Goal: Information Seeking & Learning: Learn about a topic

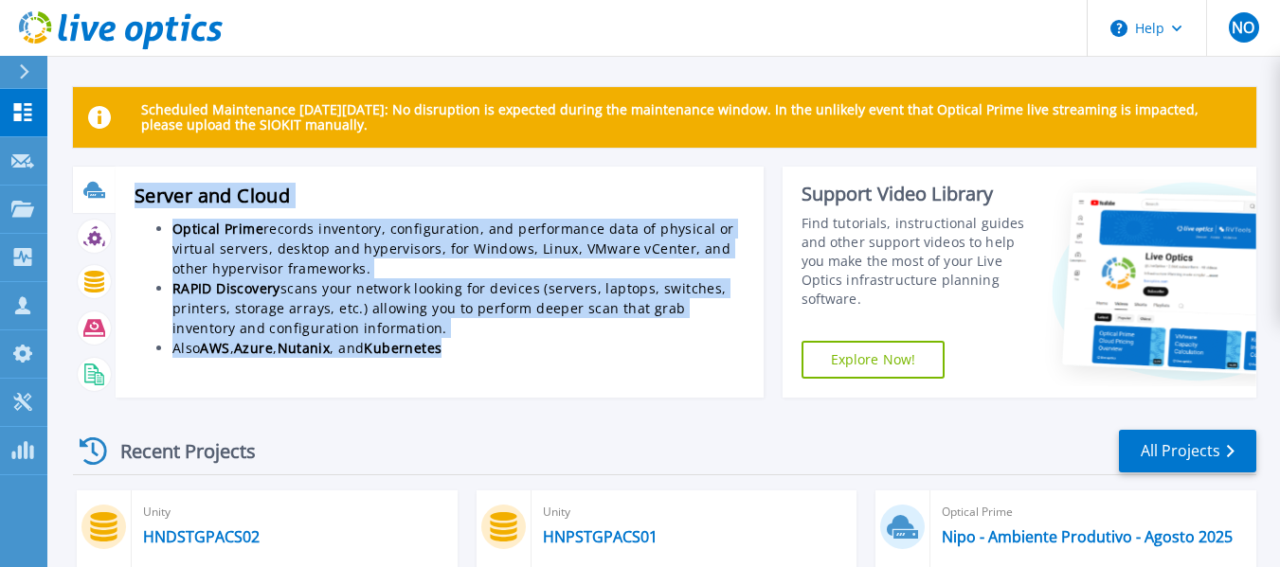
drag, startPoint x: 136, startPoint y: 190, endPoint x: 484, endPoint y: 369, distance: 391.1
click at [484, 369] on div "Server and Cloud Optical Prime records inventory, configuration, and performanc…" at bounding box center [440, 282] width 648 height 231
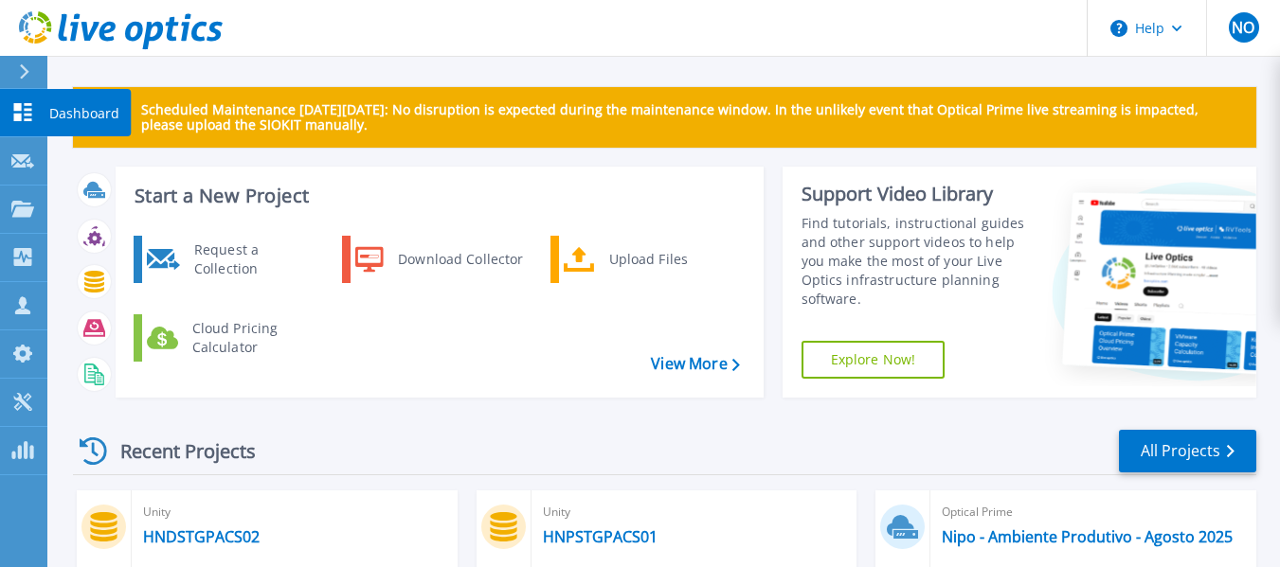
click at [30, 111] on icon at bounding box center [23, 112] width 18 height 18
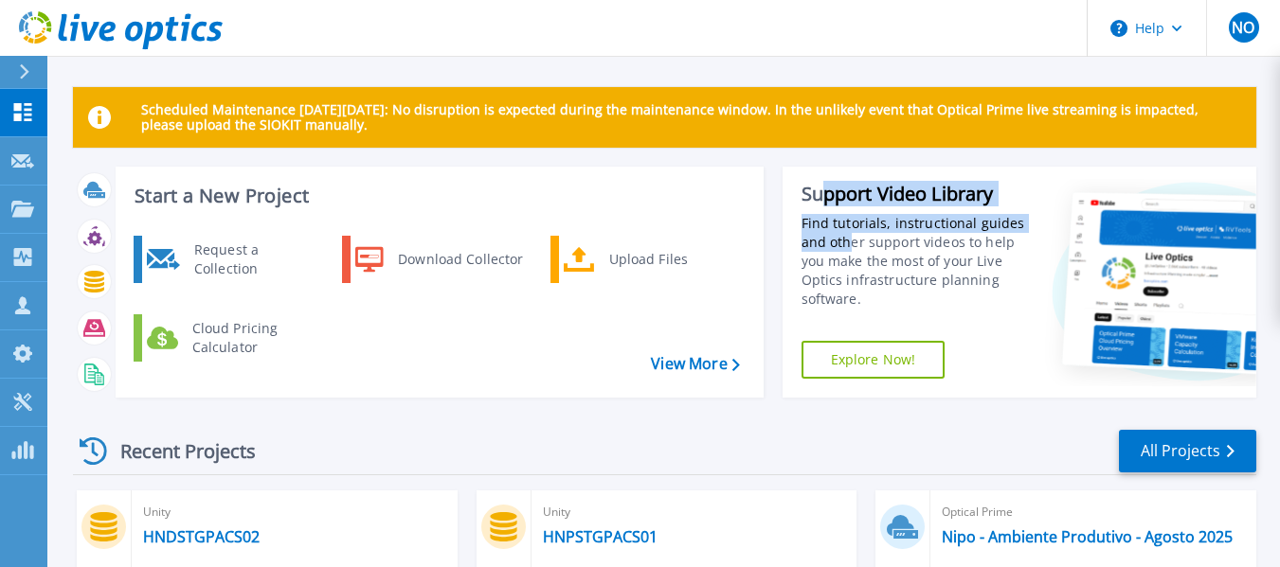
drag, startPoint x: 850, startPoint y: 243, endPoint x: 832, endPoint y: 218, distance: 31.3
click at [830, 209] on div "Support Video Library Find tutorials, instructional guides and other support vi…" at bounding box center [920, 245] width 236 height 127
click at [832, 218] on div "Find tutorials, instructional guides and other support videos to help you make …" at bounding box center [920, 261] width 236 height 95
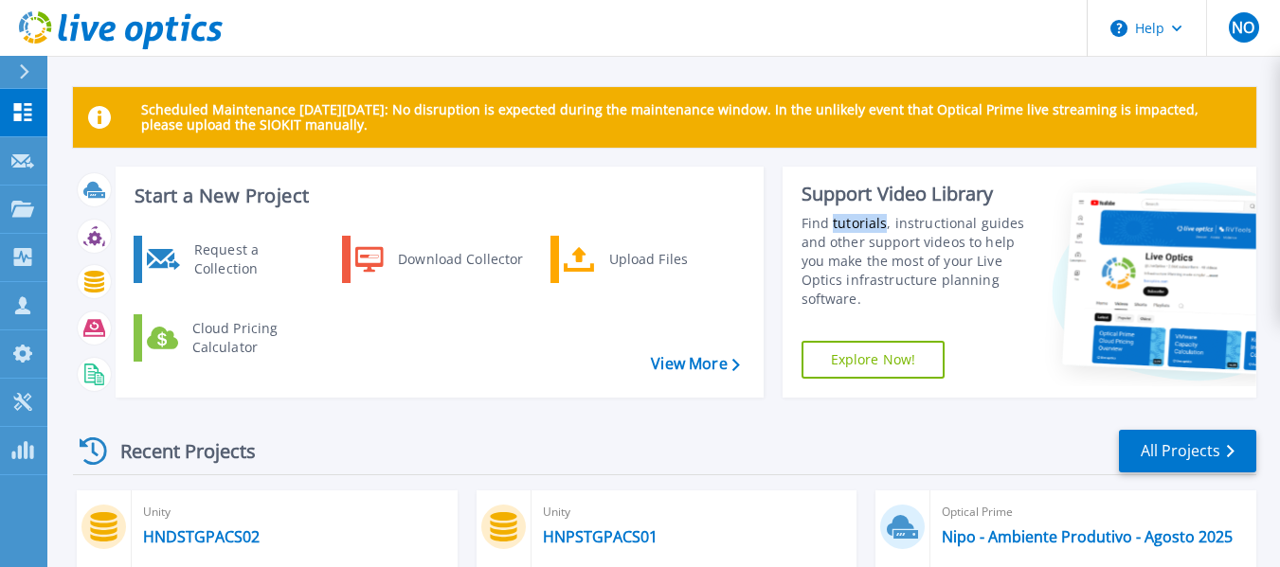
click at [832, 218] on div "Find tutorials, instructional guides and other support videos to help you make …" at bounding box center [920, 261] width 236 height 95
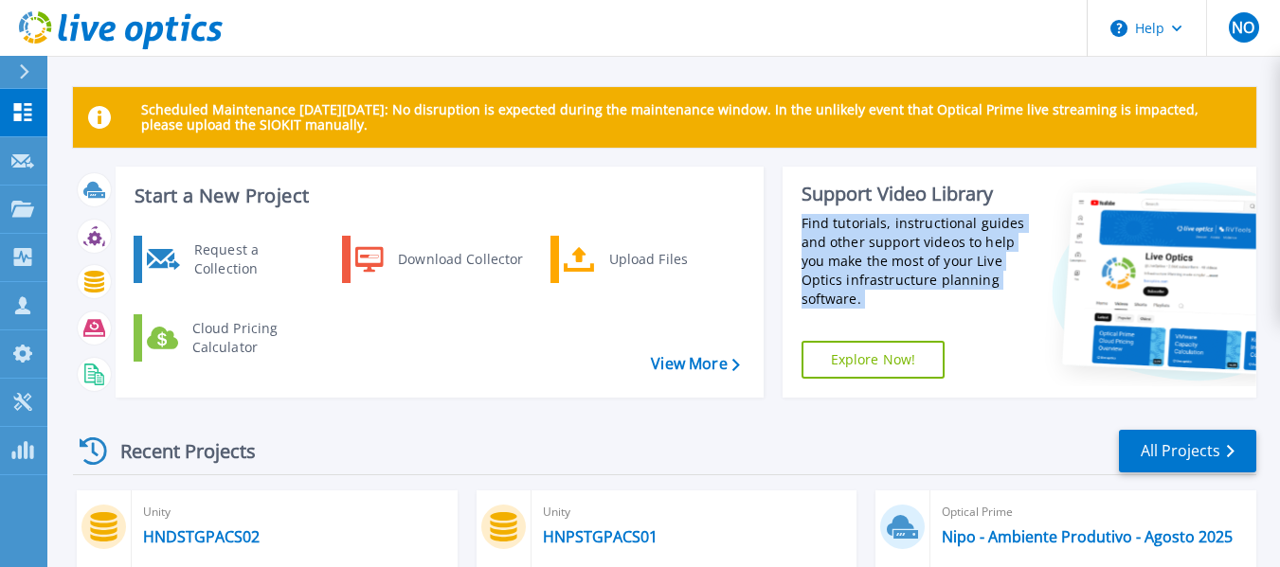
click at [832, 218] on div "Find tutorials, instructional guides and other support videos to help you make …" at bounding box center [920, 261] width 236 height 95
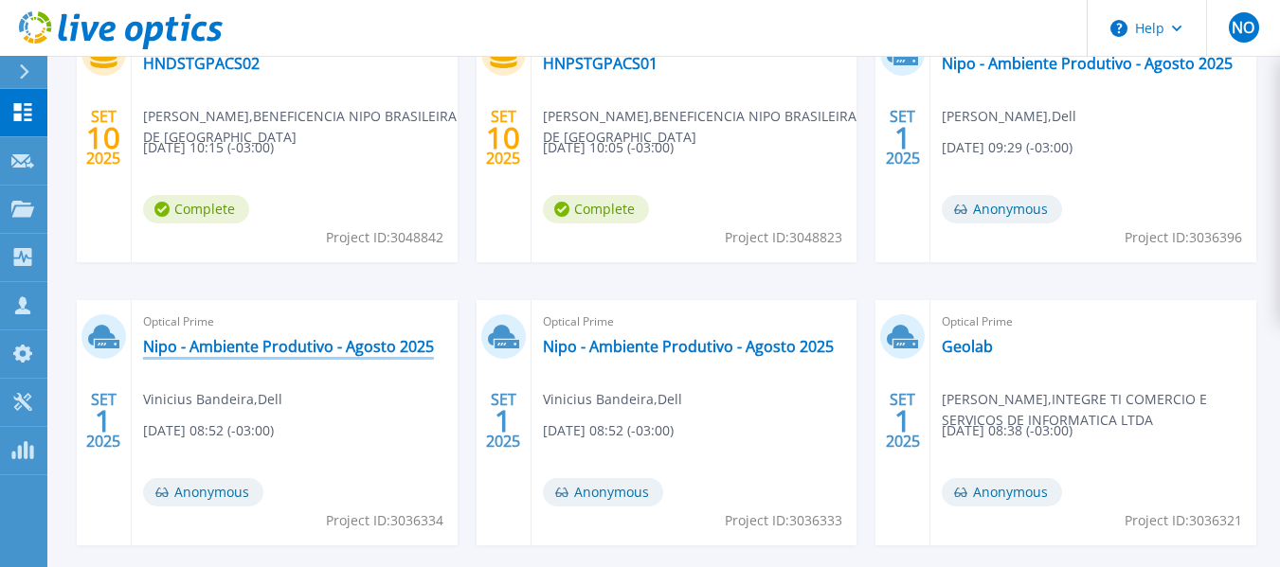
scroll to position [379, 0]
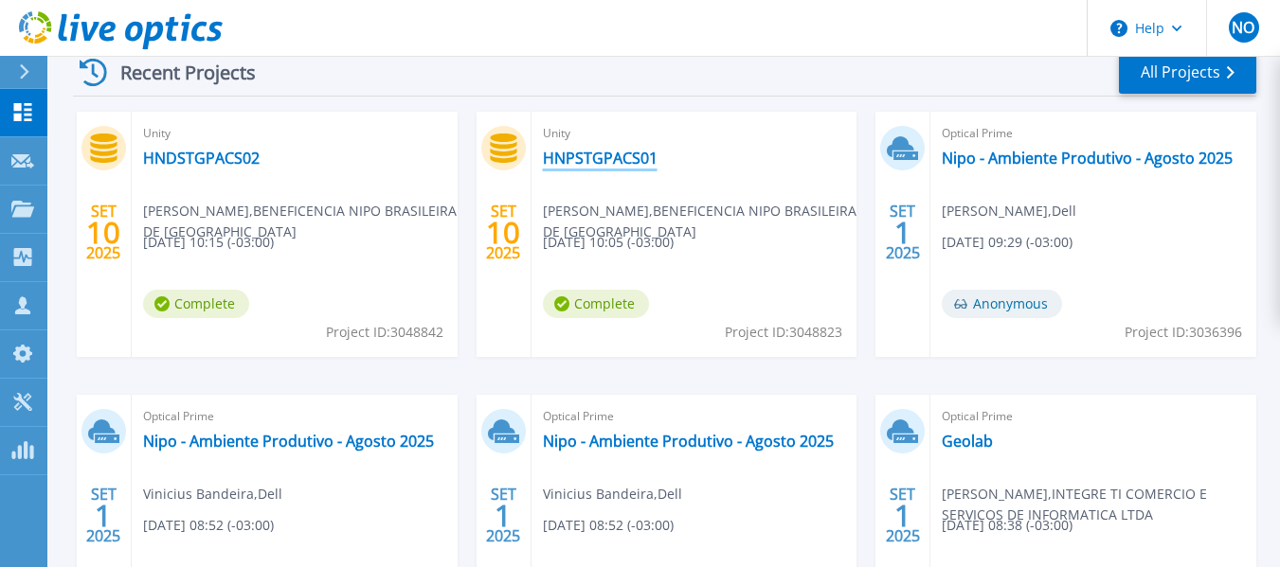
click at [554, 156] on link "HNPSTGPACS01" at bounding box center [600, 158] width 115 height 19
